Goal: Information Seeking & Learning: Learn about a topic

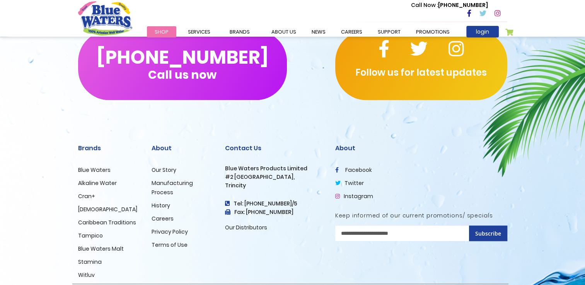
scroll to position [774, 0]
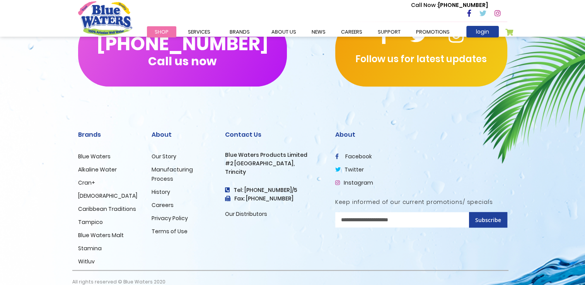
click at [162, 204] on link "Careers" at bounding box center [163, 206] width 22 height 8
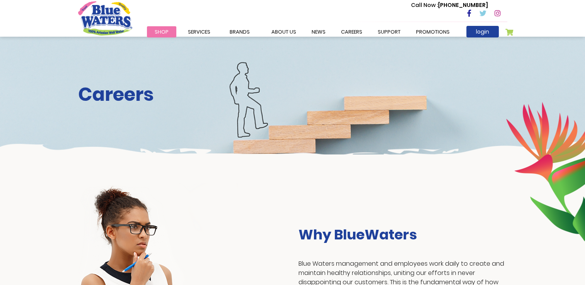
scroll to position [77, 0]
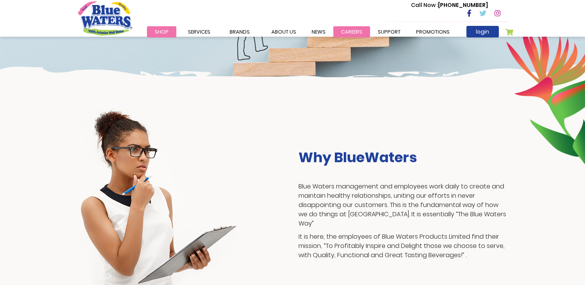
click at [343, 27] on link "careers" at bounding box center [351, 31] width 37 height 11
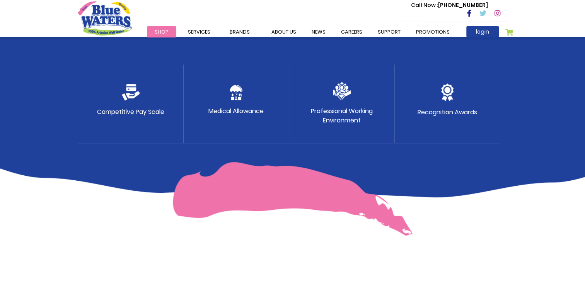
scroll to position [426, 0]
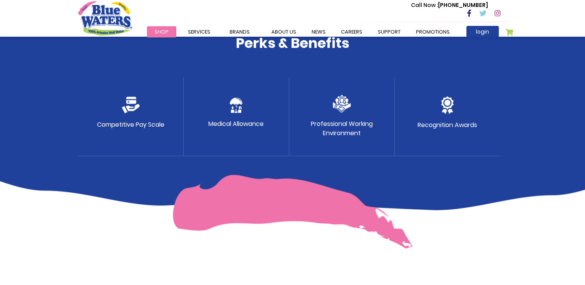
click at [266, 116] on div "Medical Allowance" at bounding box center [237, 116] width 106 height 79
drag, startPoint x: 381, startPoint y: 122, endPoint x: 385, endPoint y: 128, distance: 6.8
click at [381, 122] on div "Professional Working Environment" at bounding box center [342, 116] width 106 height 79
drag, startPoint x: 385, startPoint y: 128, endPoint x: 469, endPoint y: 131, distance: 84.4
click at [414, 135] on div "Competitive Pay Scale Medical Allowance Professional Working Environment Recogn…" at bounding box center [292, 116] width 429 height 79
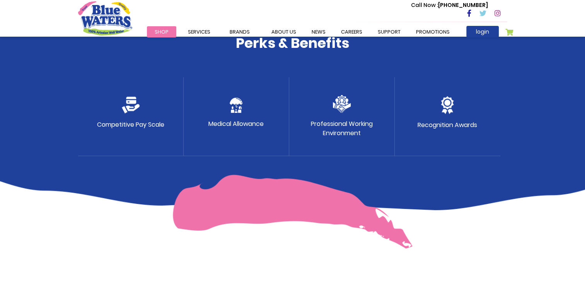
click at [469, 131] on div "Recognition Awards" at bounding box center [448, 116] width 106 height 79
click at [443, 103] on img at bounding box center [447, 105] width 13 height 18
drag, startPoint x: 444, startPoint y: 127, endPoint x: 421, endPoint y: 146, distance: 30.0
click at [421, 146] on div "Recognition Awards" at bounding box center [448, 116] width 106 height 79
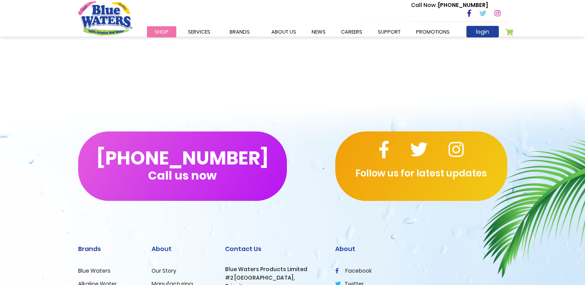
scroll to position [631, 0]
